Goal: Information Seeking & Learning: Learn about a topic

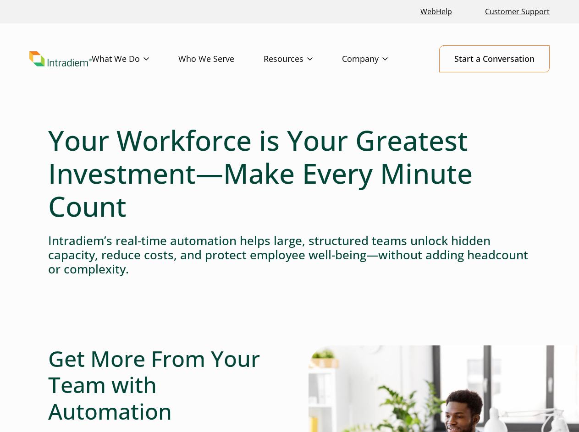
click at [289, 216] on h1 "Your Workforce is Your Greatest Investment—Make Every Minute Count" at bounding box center [289, 173] width 483 height 99
